Goal: Complete application form: Complete application form

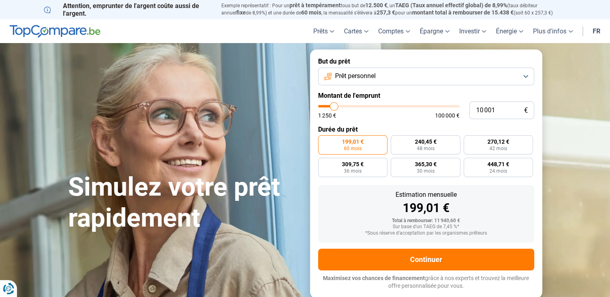
click at [347, 83] on button "Prêt personnel" at bounding box center [426, 77] width 216 height 18
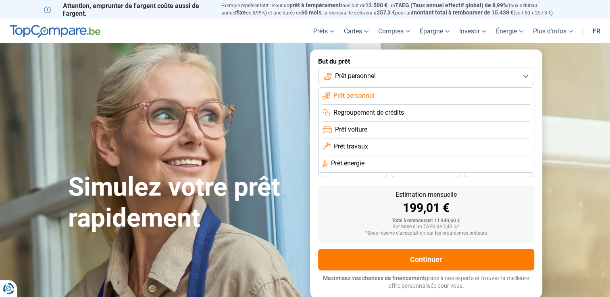
click at [349, 147] on span "Prêt travaux" at bounding box center [351, 146] width 34 height 9
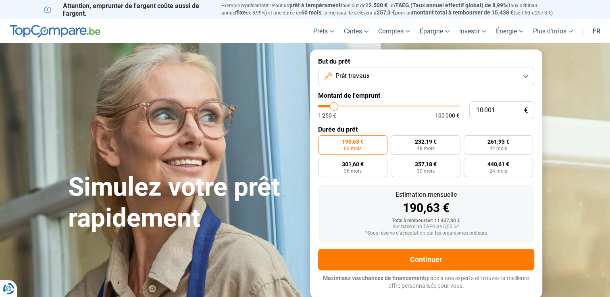
type input "9 750"
type input "9750"
type input "10 000"
type input "10000"
type input "11 750"
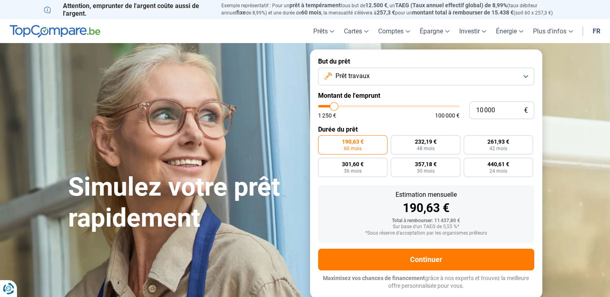
type input "11750"
type input "17 750"
type input "17750"
type input "24 000"
type input "24000"
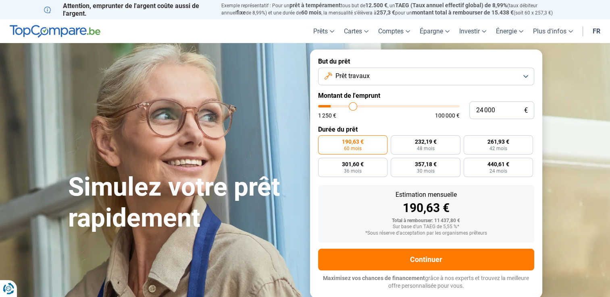
type input "34 750"
type input "34750"
type input "39 000"
type input "39000"
type input "40 250"
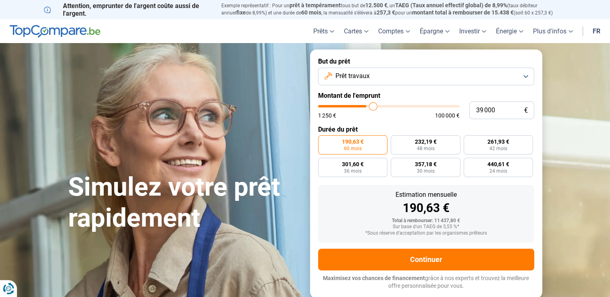
type input "40250"
type input "40 500"
type input "40500"
type input "40 750"
type input "40750"
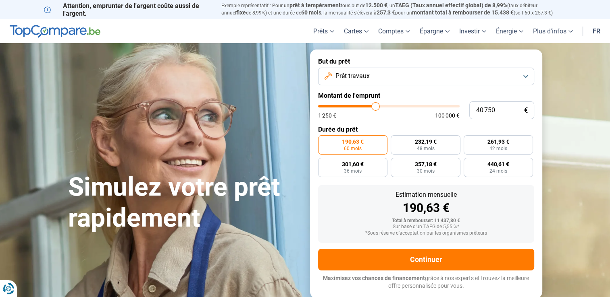
type input "41 000"
type input "41000"
type input "41 250"
type input "41250"
type input "41 750"
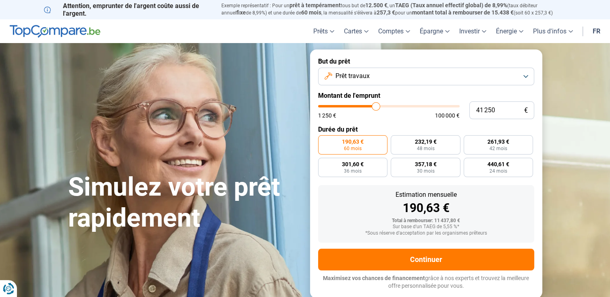
type input "41750"
type input "42 250"
type input "42250"
type input "42 500"
type input "42500"
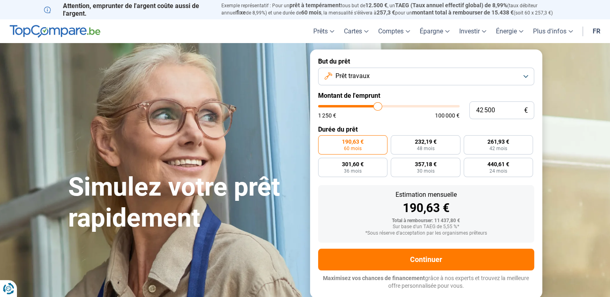
type input "42 750"
type input "42750"
type input "43 000"
type input "43000"
type input "43 500"
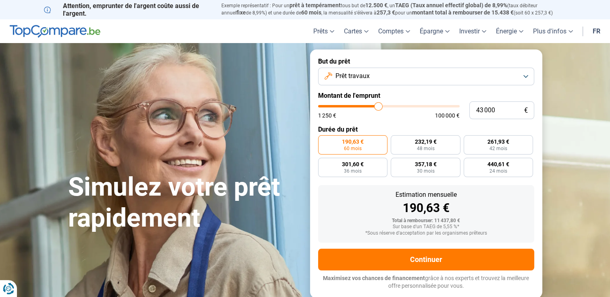
type input "43500"
type input "43 750"
type input "43750"
type input "44 000"
type input "44000"
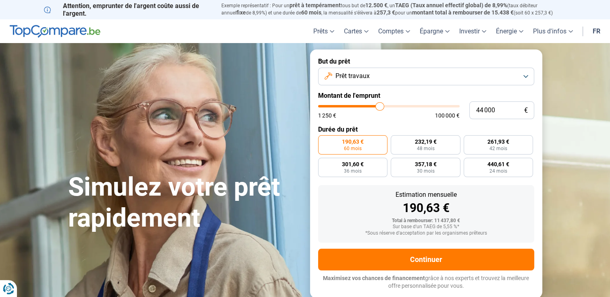
type input "44 250"
type input "44250"
type input "44 500"
type input "44500"
type input "44 750"
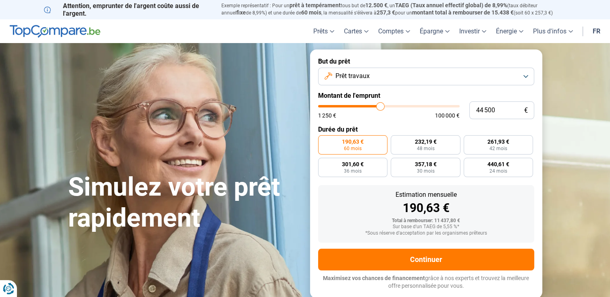
type input "44750"
type input "45 000"
type input "45000"
type input "45 250"
type input "45250"
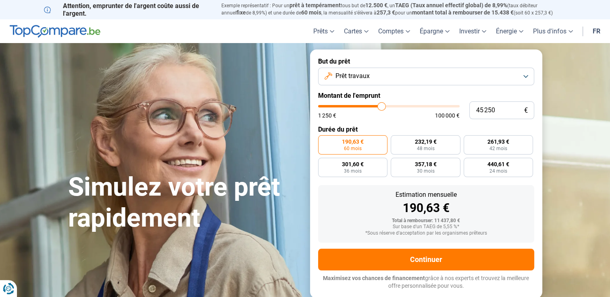
type input "45 500"
type input "45500"
type input "45 750"
type input "45750"
type input "46 000"
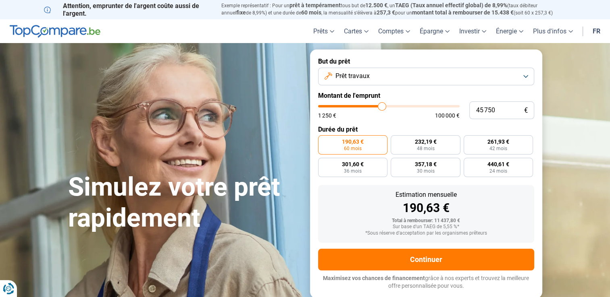
type input "46000"
type input "46 250"
type input "46250"
type input "46 500"
type input "46500"
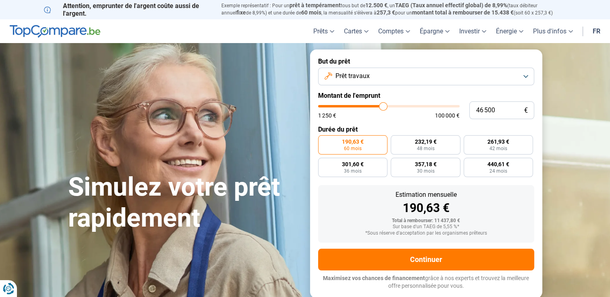
type input "46 750"
type input "46750"
type input "47 000"
type input "47000"
type input "47 250"
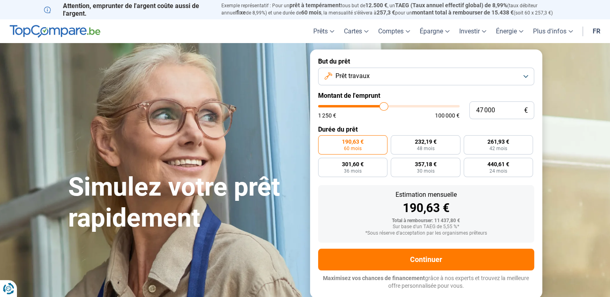
type input "47250"
type input "47 500"
type input "47500"
type input "47 750"
type input "47750"
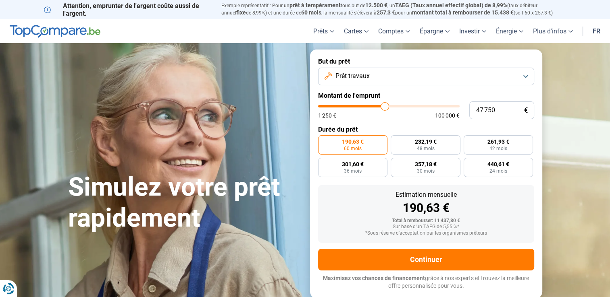
type input "48 250"
type input "48250"
type input "48 500"
type input "48500"
type input "49 000"
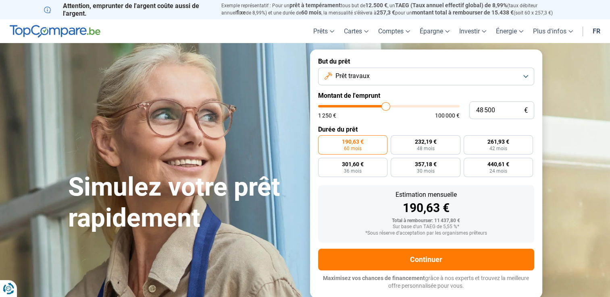
type input "49000"
type input "49 250"
type input "49250"
type input "49 500"
type input "49500"
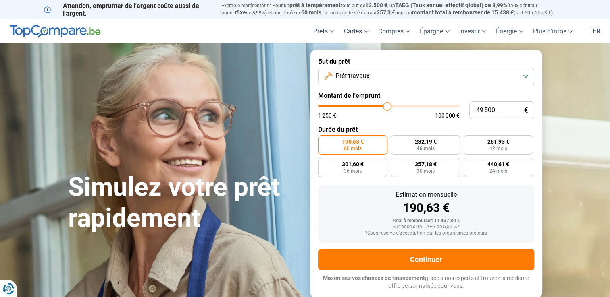
type input "49 750"
type input "49750"
type input "50 000"
type input "50000"
type input "50 250"
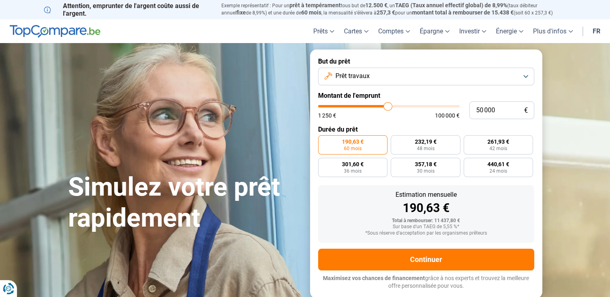
type input "50250"
type input "50 500"
type input "50500"
type input "50 750"
type input "50750"
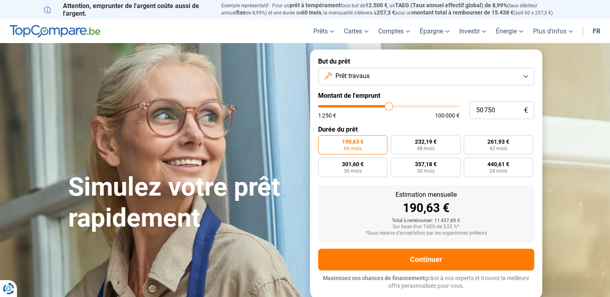
type input "51 000"
type input "51000"
type input "50 750"
type input "50750"
type input "50 500"
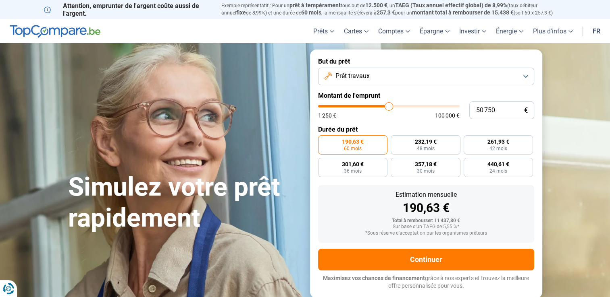
type input "50500"
type input "50 250"
type input "50250"
type input "50 000"
type input "50000"
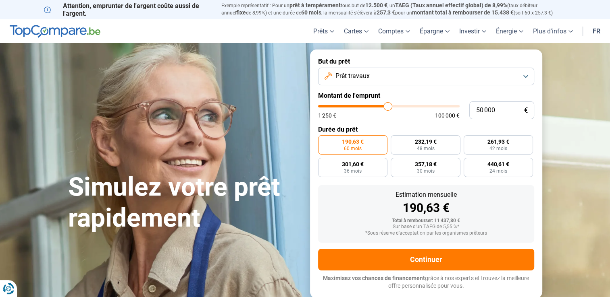
type input "49 750"
type input "49750"
type input "49 500"
type input "49500"
type input "50 000"
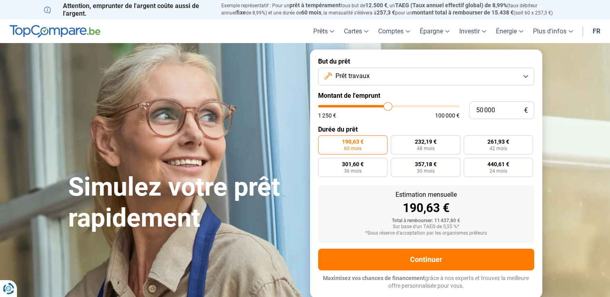
drag, startPoint x: 334, startPoint y: 108, endPoint x: 387, endPoint y: 107, distance: 53.6
type input "50000"
click at [387, 107] on input "range" at bounding box center [388, 106] width 141 height 2
radio input "false"
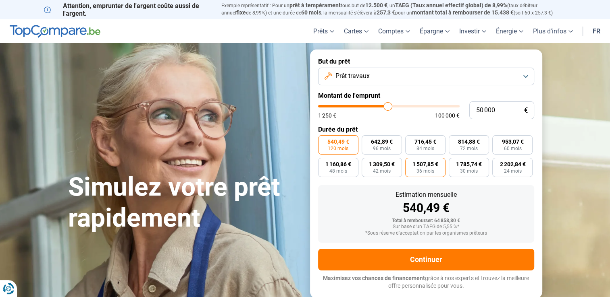
click at [431, 169] on span "36 mois" at bounding box center [425, 171] width 18 height 5
click at [410, 163] on input "1 507,85 € 36 mois" at bounding box center [407, 160] width 5 height 5
radio input "true"
click at [427, 167] on span "1 507,85 €" at bounding box center [425, 165] width 26 height 6
click at [410, 163] on input "1 507,85 € 36 mois" at bounding box center [407, 160] width 5 height 5
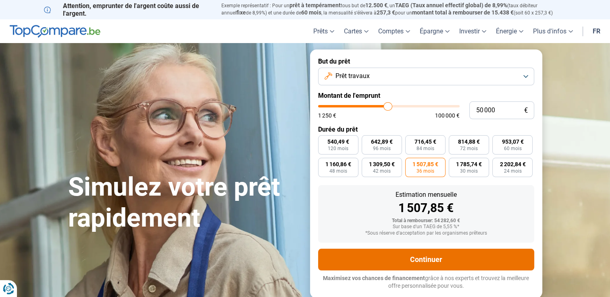
click at [404, 257] on button "Continuer" at bounding box center [426, 260] width 216 height 22
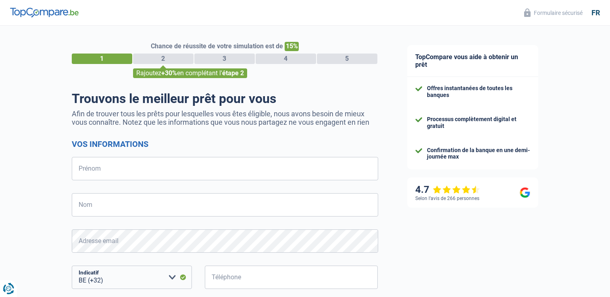
select select "32"
click at [142, 168] on input "Prénom" at bounding box center [225, 168] width 306 height 23
type input "DOUCHKA"
type input "CALCOEN"
type input "498465017"
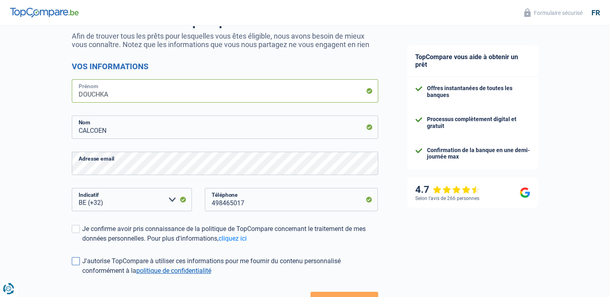
scroll to position [141, 0]
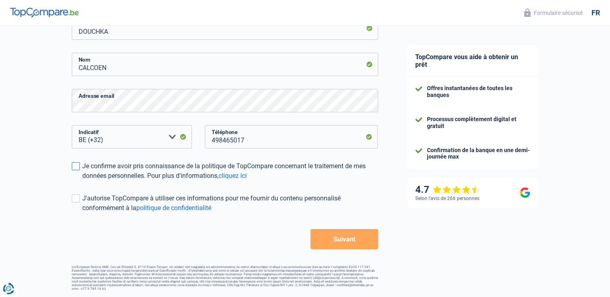
click at [76, 173] on label "Je confirme avoir pris connaissance de la politique de TopCompare concernant le…" at bounding box center [225, 171] width 306 height 19
click at [82, 181] on input "Je confirme avoir pris connaissance de la politique de TopCompare concernant le…" at bounding box center [82, 181] width 0 height 0
click at [75, 195] on span at bounding box center [76, 199] width 8 height 8
click at [82, 213] on input "J'autorise TopCompare à utiliser ces informations pour me fournir du contenu pe…" at bounding box center [82, 213] width 0 height 0
click at [355, 235] on button "Suivant" at bounding box center [343, 239] width 67 height 20
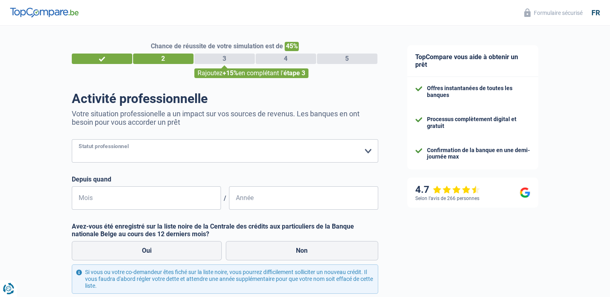
click at [216, 156] on select "Ouvrier Employé privé Employé public Invalide Indépendant Pensionné Chômeur Mut…" at bounding box center [225, 150] width 306 height 23
click at [102, 141] on select "Ouvrier Employé privé Employé public Invalide Indépendant Pensionné Chômeur Mut…" at bounding box center [225, 150] width 306 height 23
select select "privateEmployee"
click at [72, 140] on select "Ouvrier Employé privé Employé public Invalide Indépendant Pensionné Chômeur Mut…" at bounding box center [225, 150] width 306 height 23
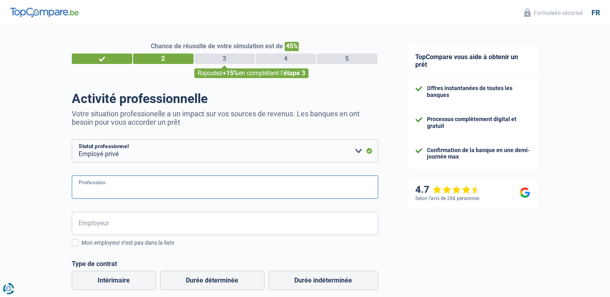
click at [99, 188] on input "Profession" at bounding box center [225, 187] width 306 height 23
type input "COMMERCIAL"
click at [131, 230] on input "Employeur" at bounding box center [225, 223] width 306 height 23
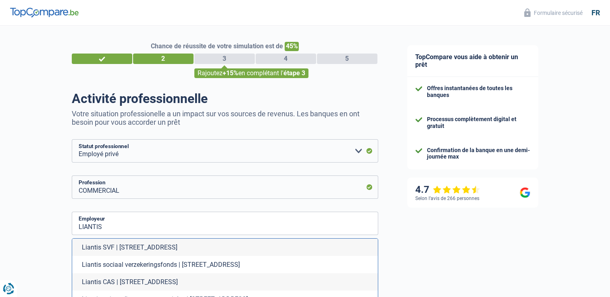
click at [137, 267] on li "Liantis sociaal verzekeringsfonds | [STREET_ADDRESS]" at bounding box center [224, 264] width 305 height 17
type input "Liantis sociaal verzekeringsfonds | [STREET_ADDRESS]"
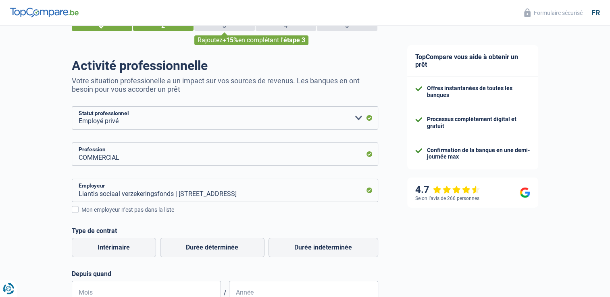
scroll to position [81, 0]
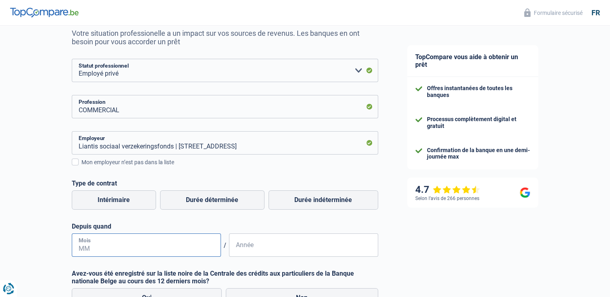
click at [110, 240] on input "Mois" at bounding box center [146, 245] width 149 height 23
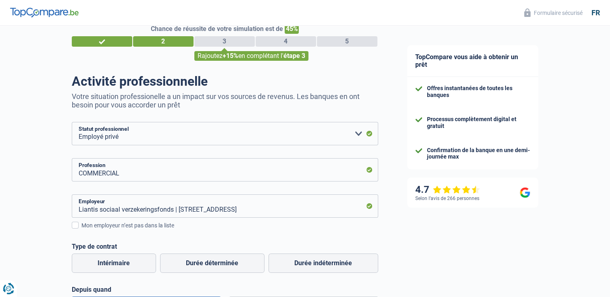
scroll to position [0, 0]
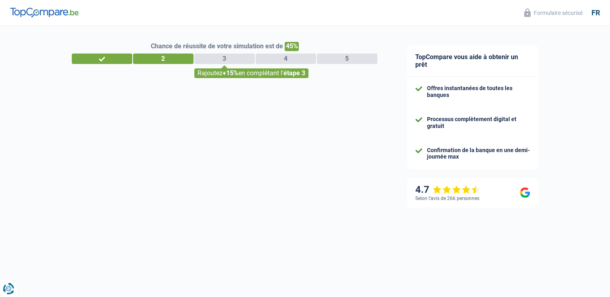
select select "32"
